Goal: Understand process/instructions

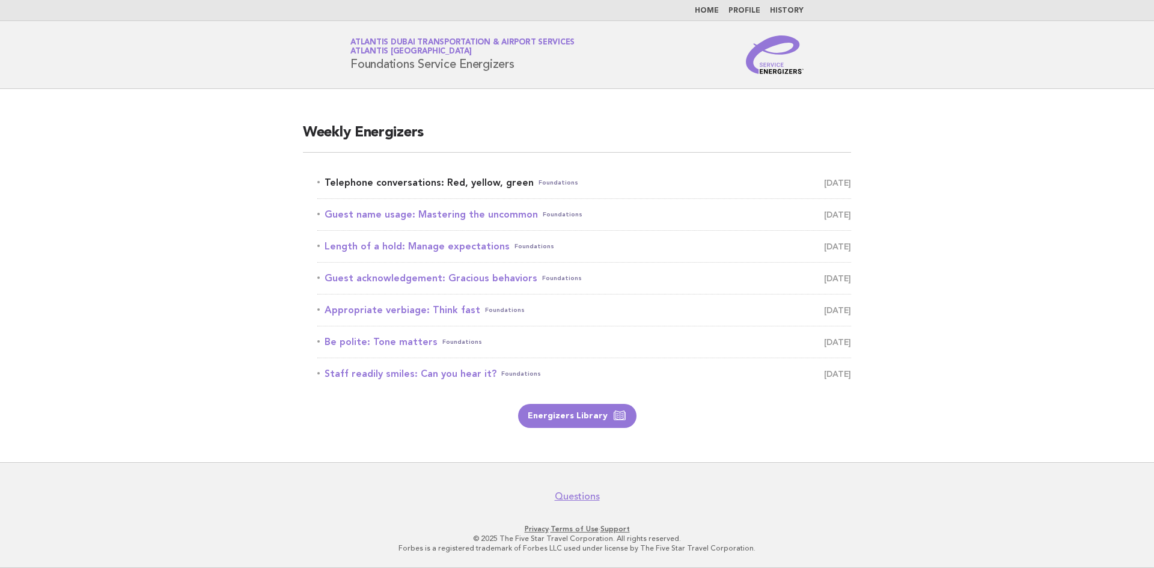
click at [491, 181] on link "Telephone conversations: Red, yellow, green Foundations [DATE]" at bounding box center [584, 182] width 534 height 17
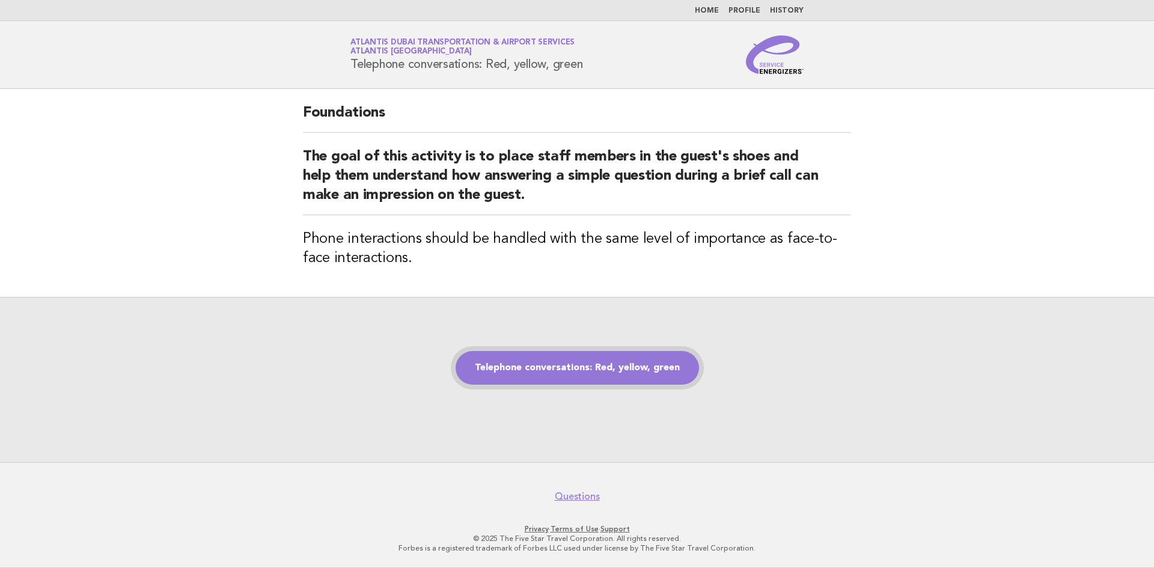
click at [633, 361] on link "Telephone conversations: Red, yellow, green" at bounding box center [577, 368] width 243 height 34
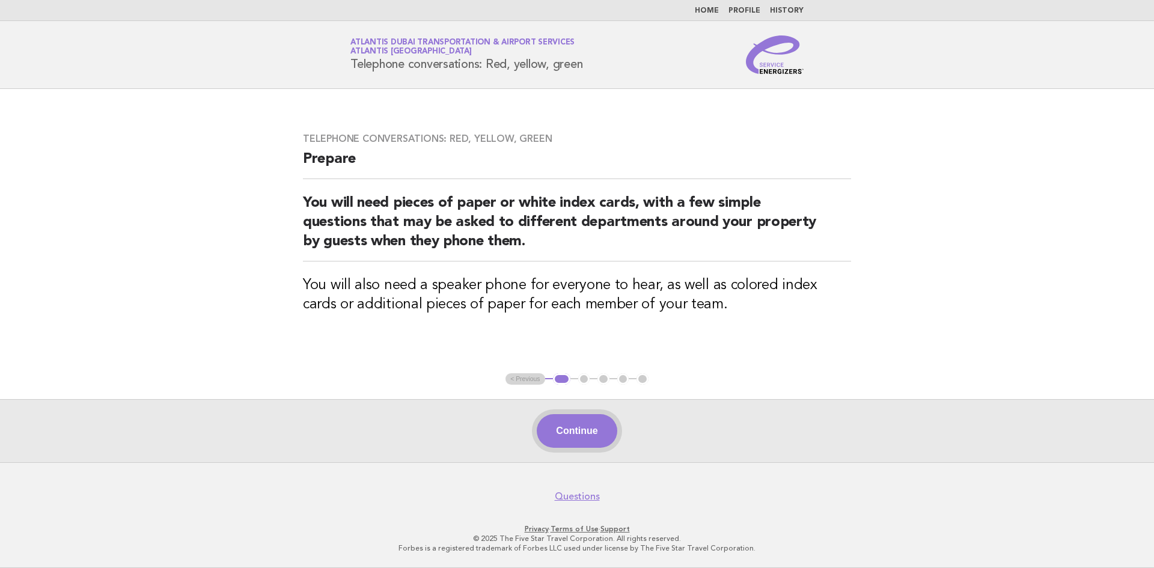
click at [569, 424] on button "Continue" at bounding box center [577, 431] width 80 height 34
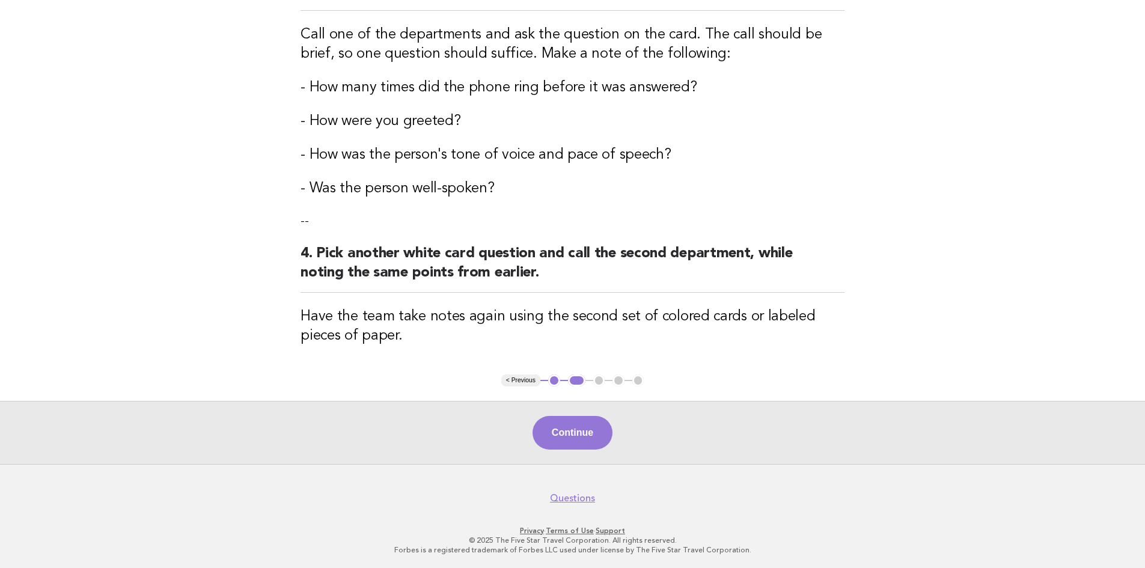
scroll to position [579, 0]
click at [599, 433] on button "Continue" at bounding box center [573, 432] width 80 height 34
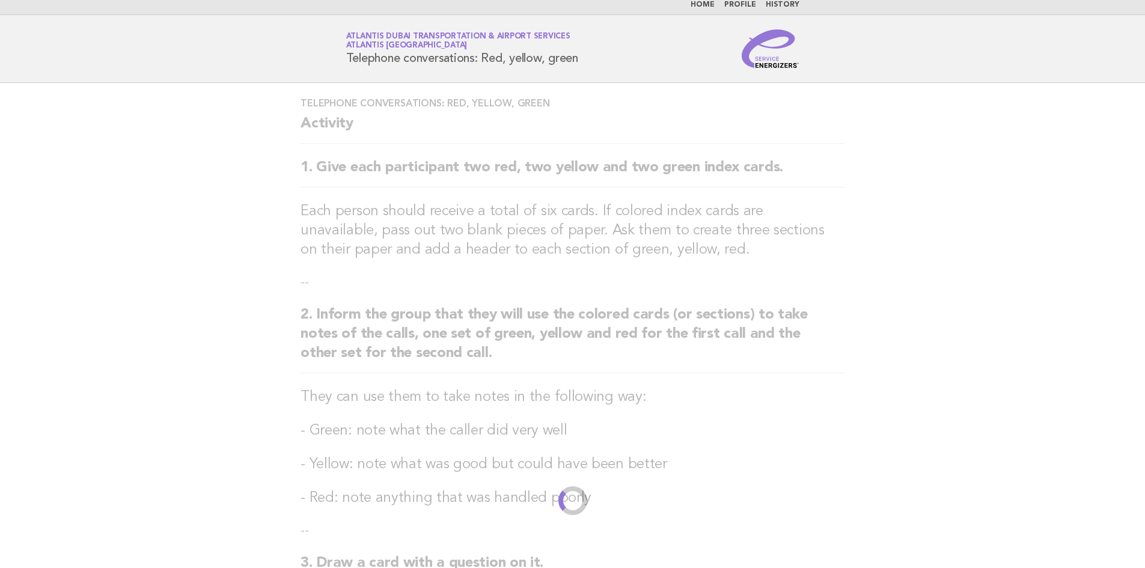
scroll to position [0, 0]
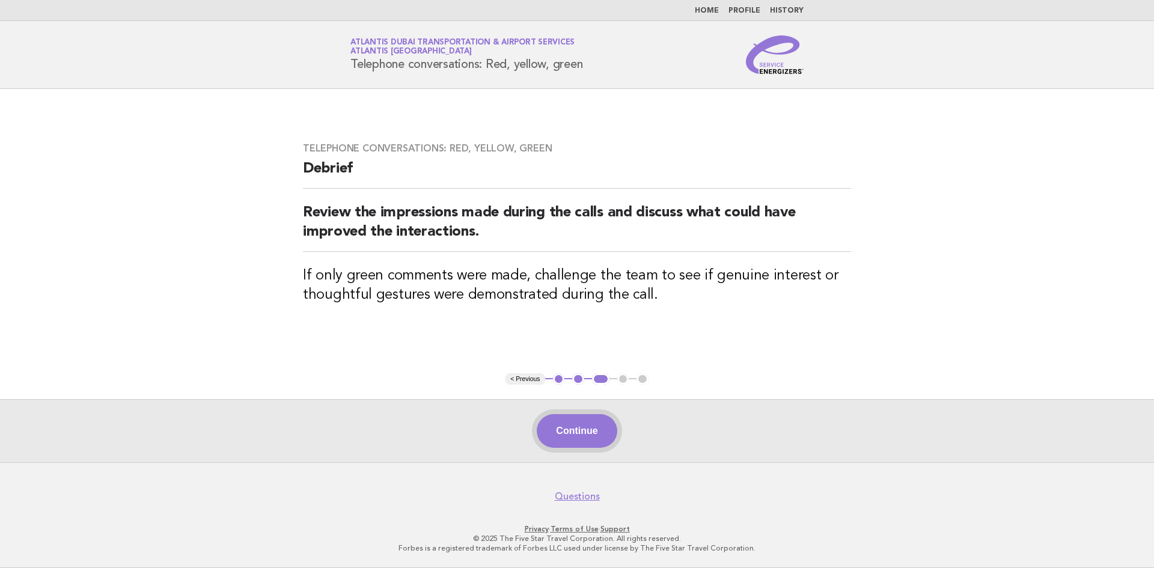
click at [566, 421] on button "Continue" at bounding box center [577, 431] width 80 height 34
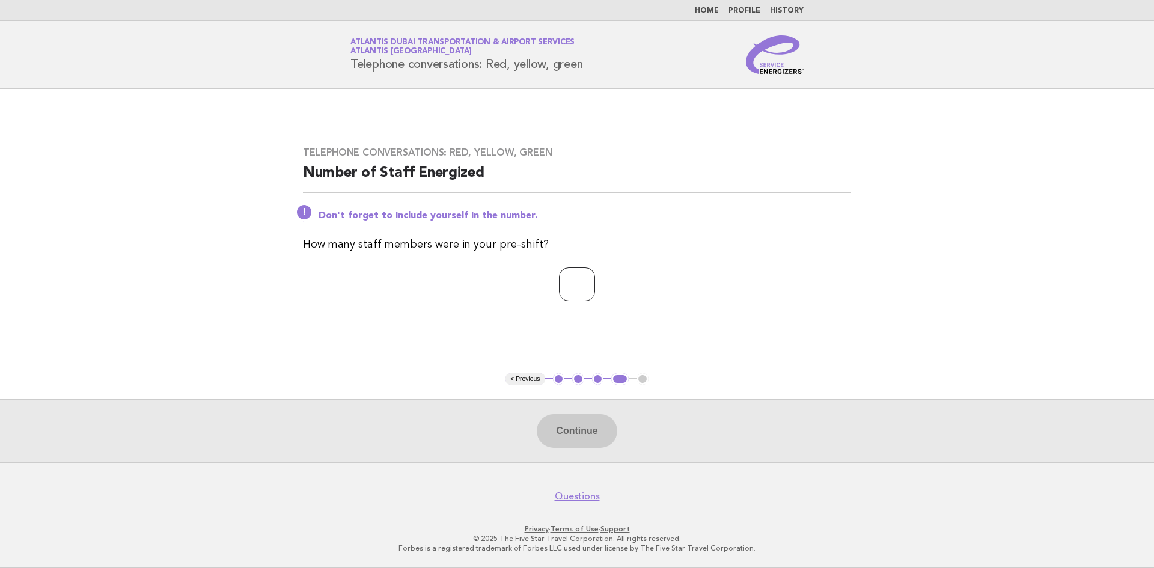
click at [585, 296] on input "number" at bounding box center [577, 284] width 36 height 34
type input "*"
click at [567, 423] on button "Continue" at bounding box center [577, 431] width 80 height 34
